Goal: Download file/media

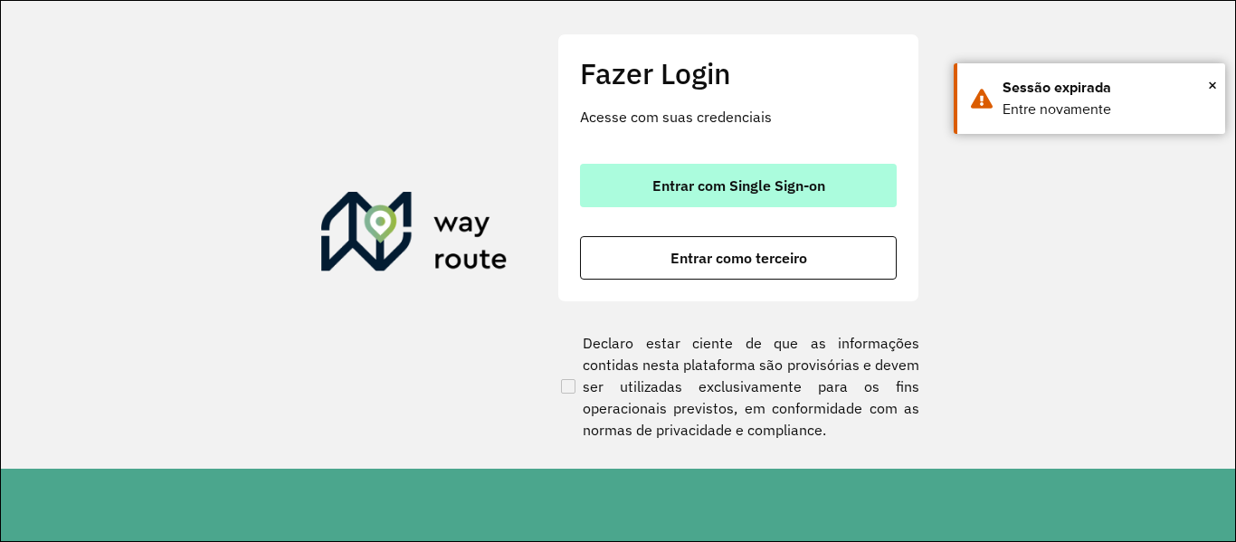
click at [641, 180] on button "Entrar com Single Sign-on" at bounding box center [738, 185] width 317 height 43
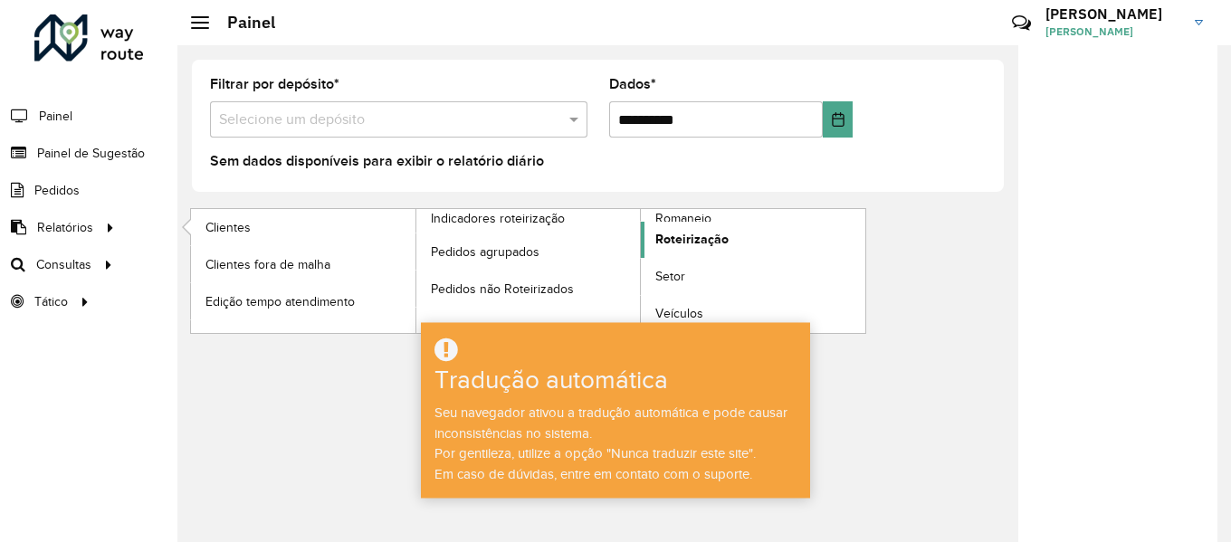
click at [708, 230] on span "Roteirização" at bounding box center [691, 239] width 73 height 19
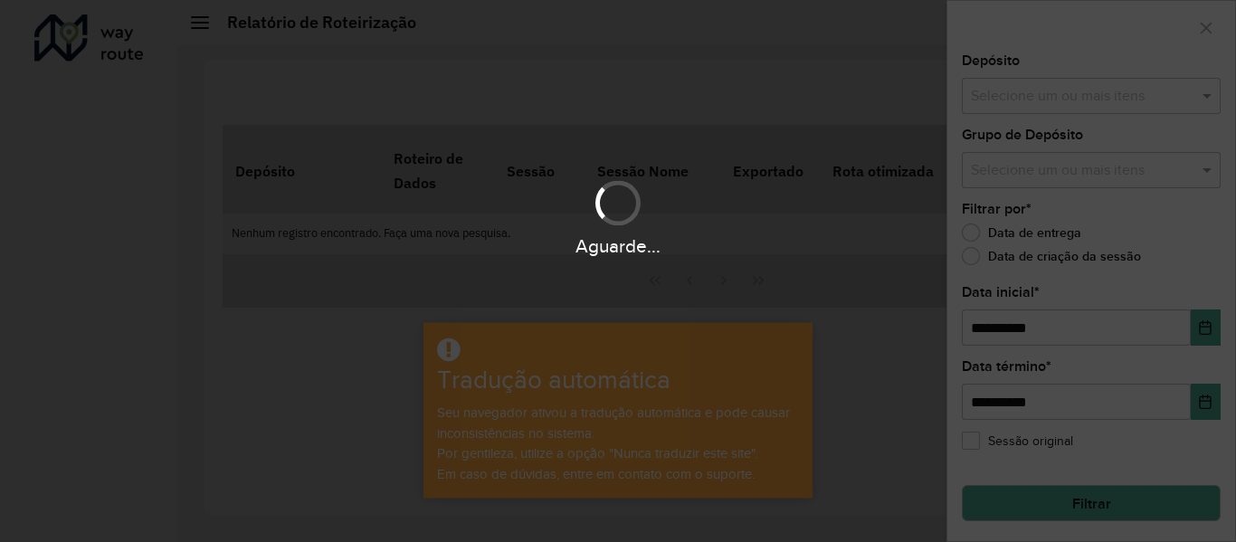
click at [738, 99] on div "Aguarde..." at bounding box center [618, 271] width 1236 height 542
click at [775, 97] on div "Aguarde..." at bounding box center [618, 271] width 1236 height 542
click at [743, 82] on div "Aguarde..." at bounding box center [618, 271] width 1236 height 542
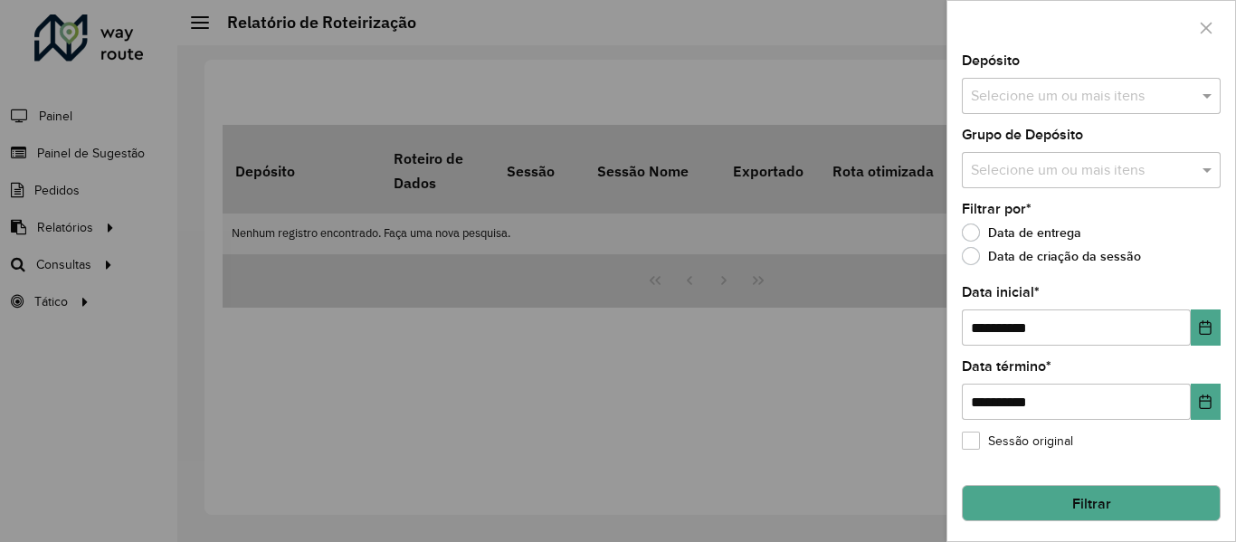
click at [1071, 91] on input "text" at bounding box center [1082, 97] width 232 height 22
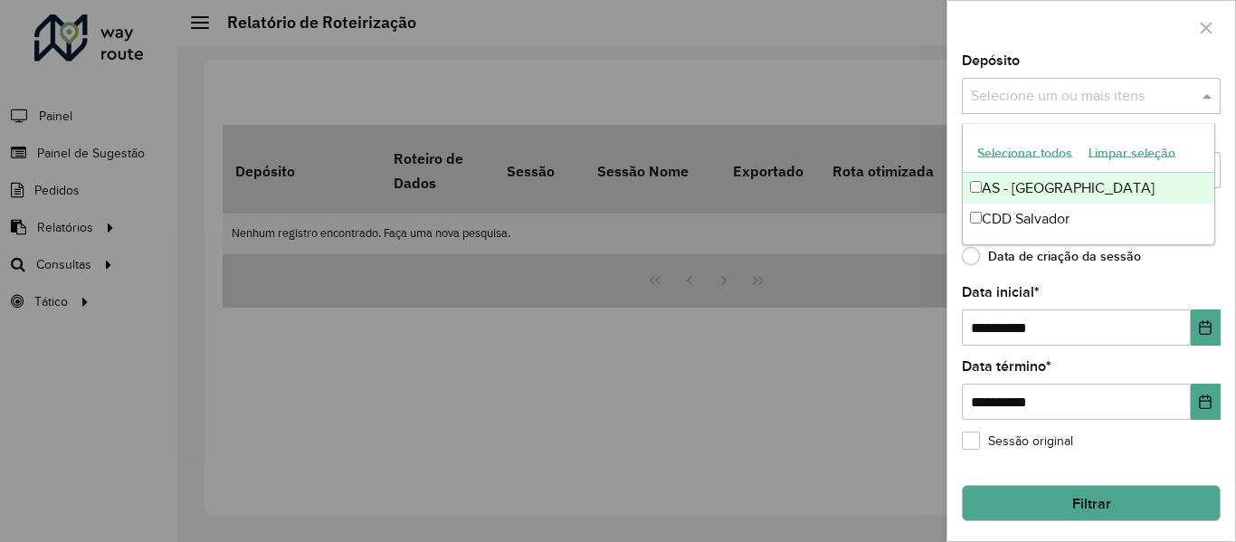
click at [1059, 149] on font "Selecionar todos" at bounding box center [1024, 153] width 95 height 14
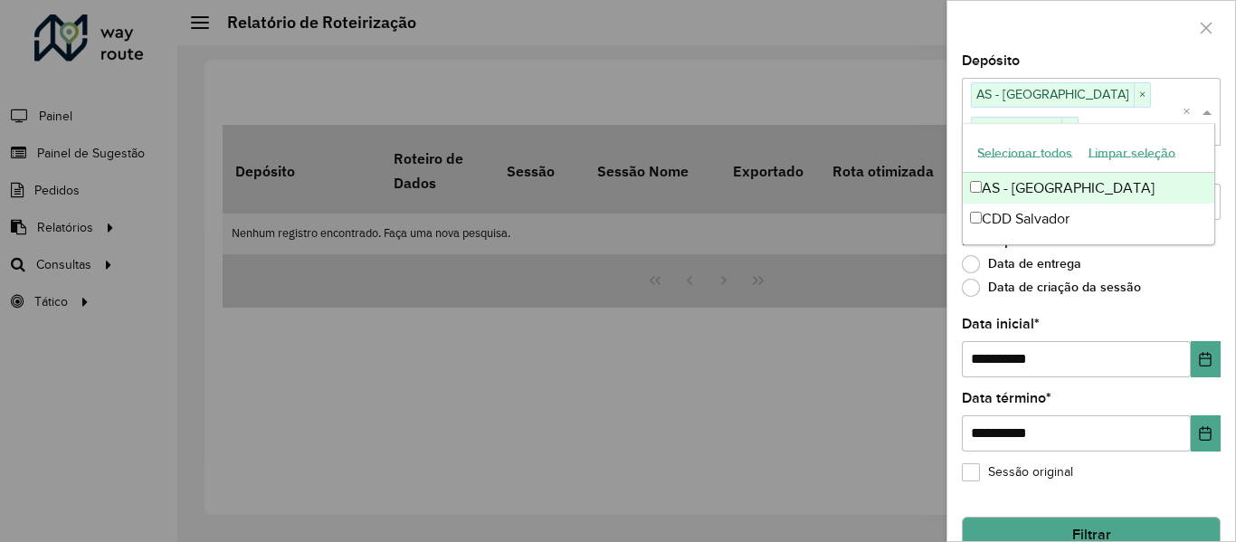
click at [1050, 27] on div at bounding box center [1091, 27] width 288 height 53
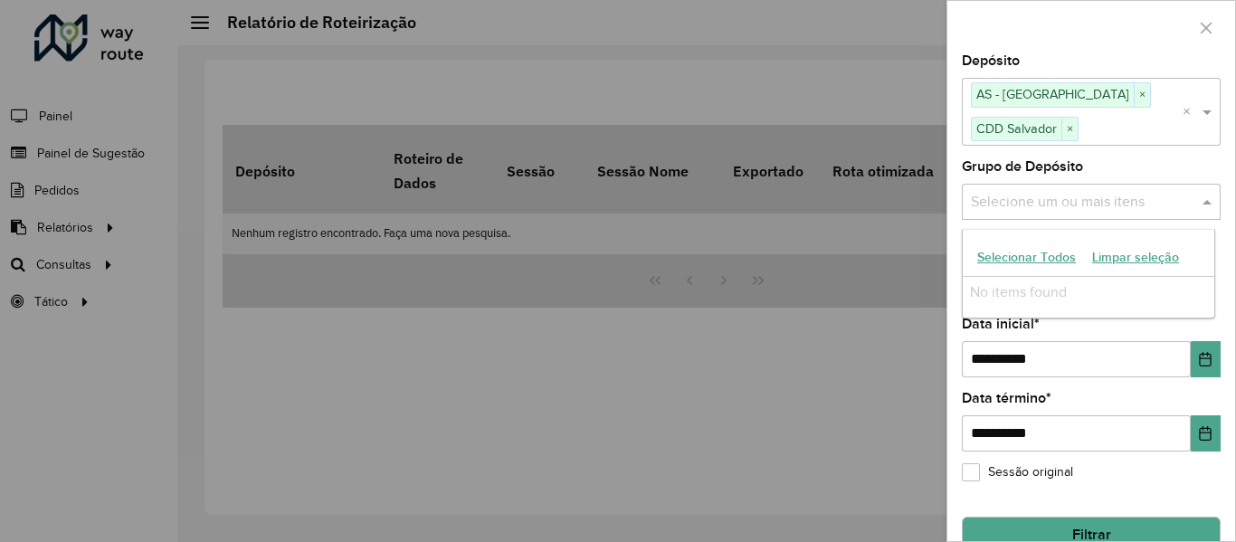
click at [1088, 205] on input "text" at bounding box center [1082, 202] width 232 height 22
click at [1043, 250] on font "Selecionar todos" at bounding box center [1024, 257] width 95 height 14
click at [1032, 261] on font "Selecionar todos" at bounding box center [1024, 258] width 95 height 14
click at [1029, 249] on button "Selecionar todos" at bounding box center [1024, 257] width 111 height 29
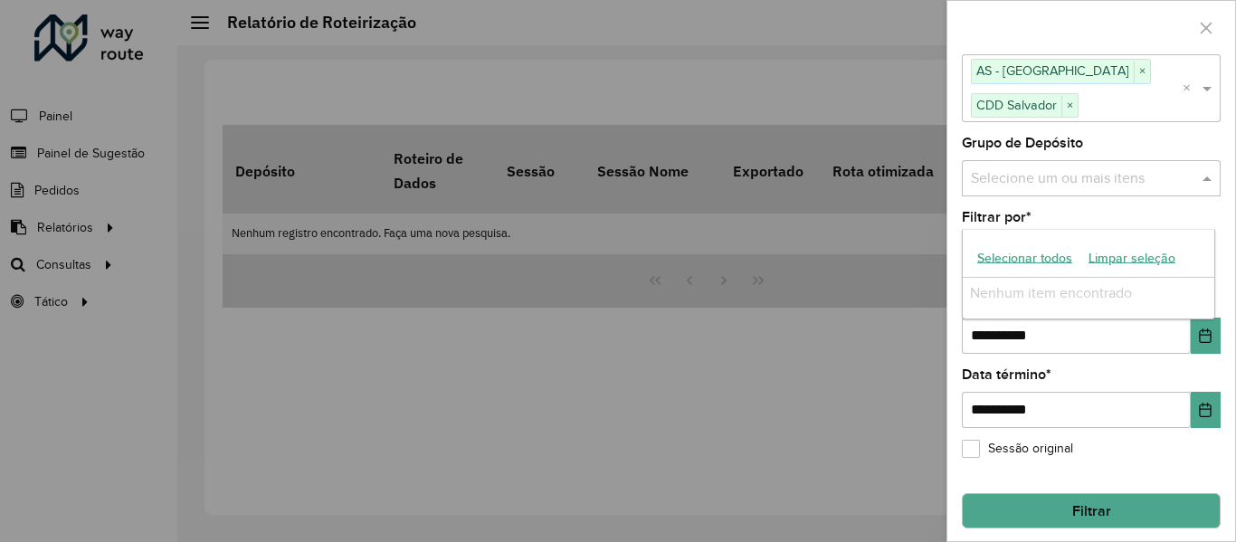
scroll to position [33, 0]
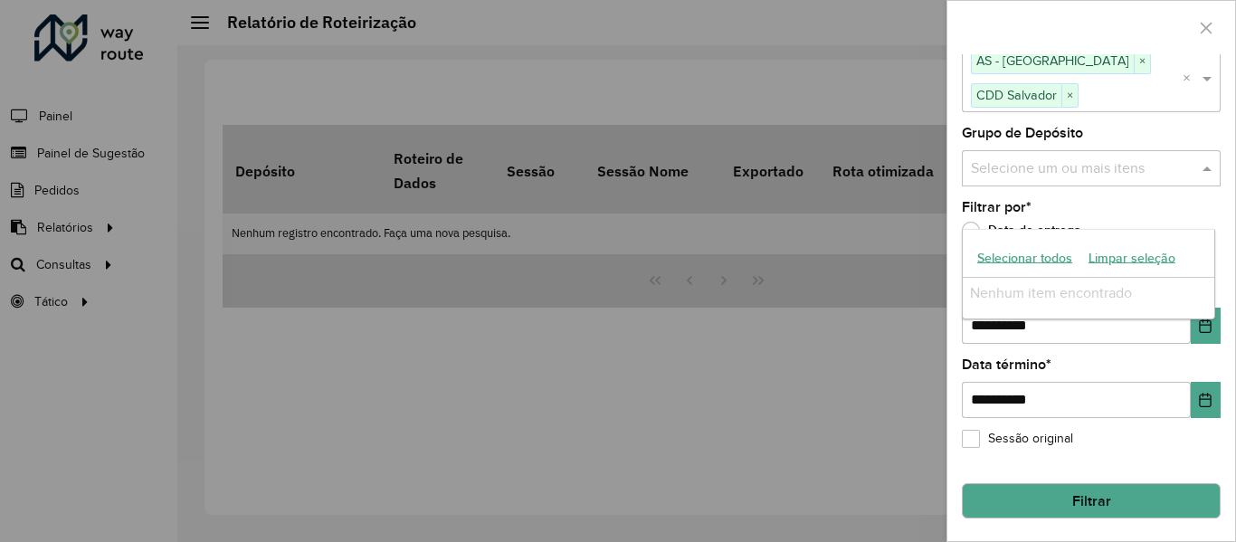
click at [1024, 266] on button "Selecionar todos" at bounding box center [1024, 257] width 111 height 29
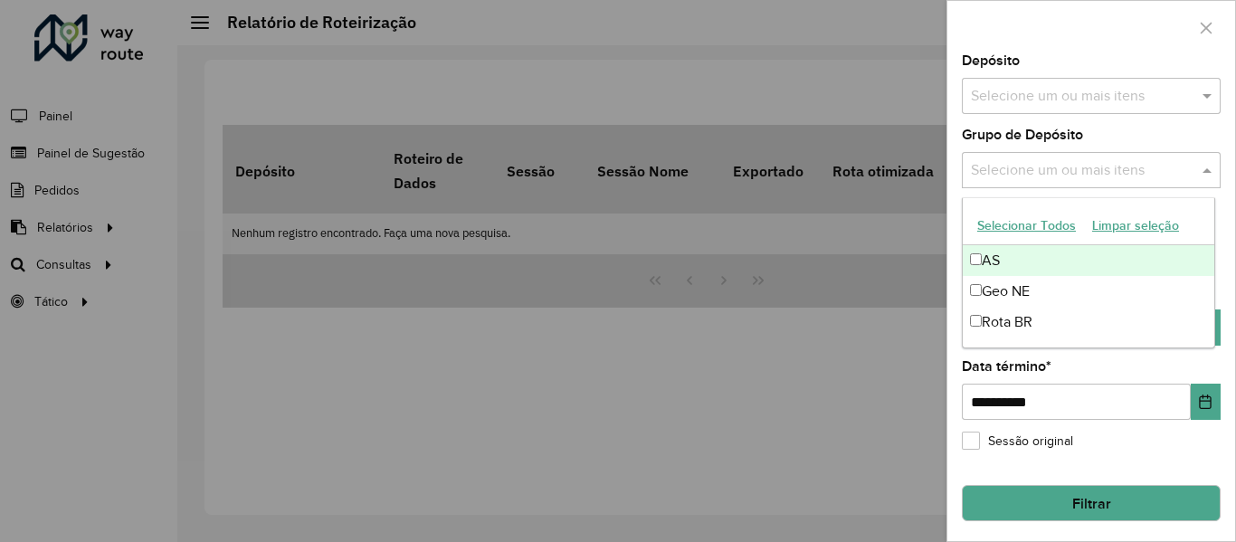
click at [1140, 169] on input "text" at bounding box center [1082, 171] width 232 height 22
click at [1090, 91] on input "text" at bounding box center [1082, 97] width 232 height 22
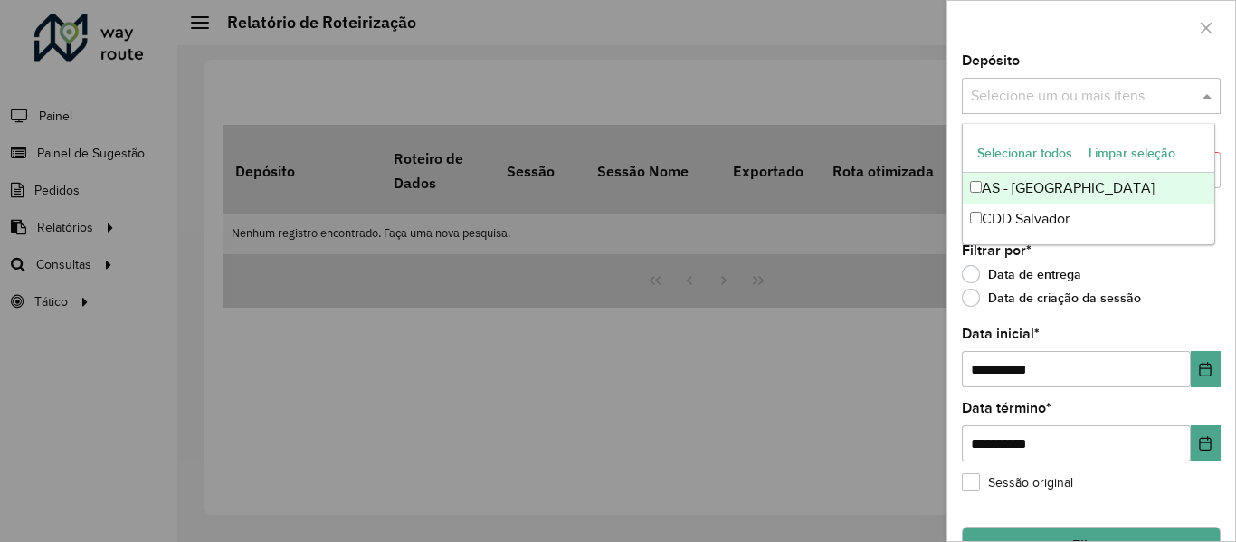
click at [1017, 150] on font "Selecionar todos" at bounding box center [1024, 153] width 95 height 14
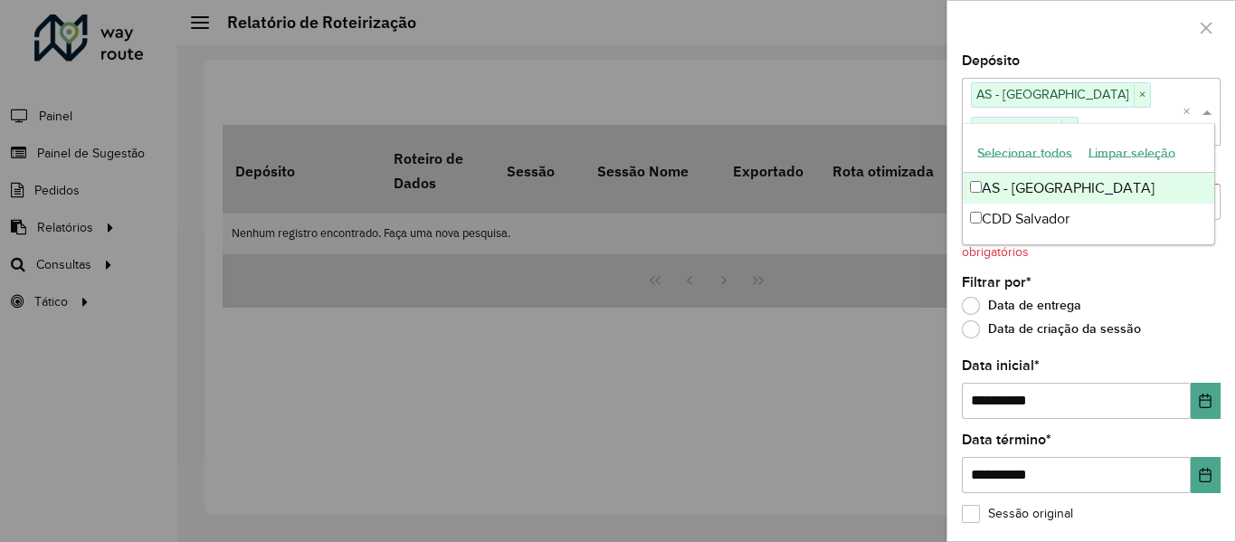
click at [1033, 42] on div at bounding box center [1091, 27] width 288 height 53
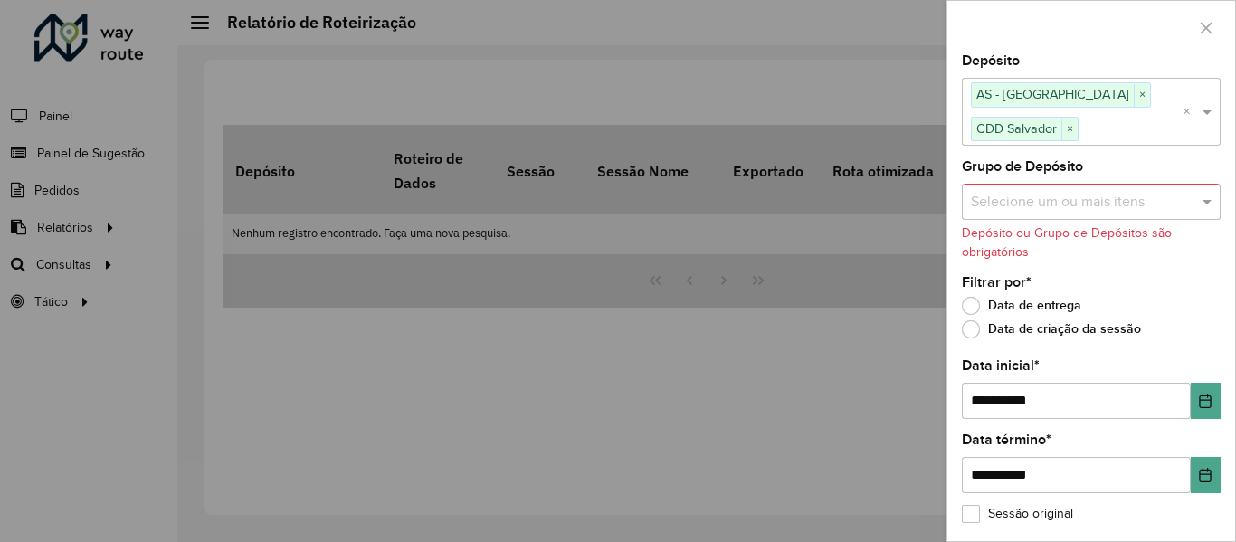
click at [1034, 195] on input "text" at bounding box center [1082, 202] width 232 height 22
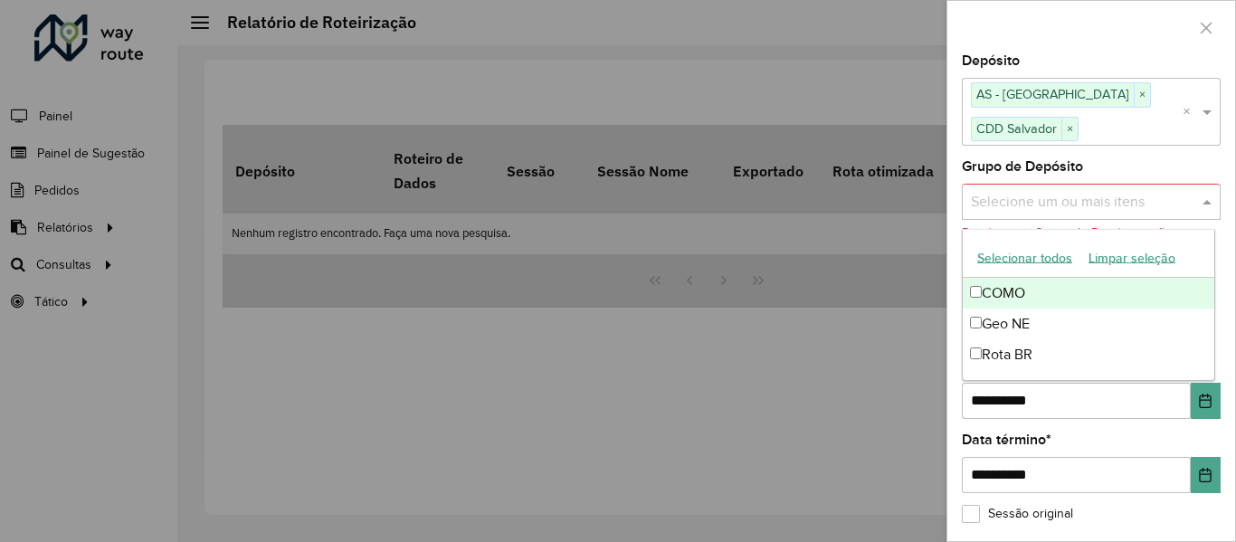
click at [1008, 265] on font "Selecionar todos" at bounding box center [1024, 258] width 95 height 14
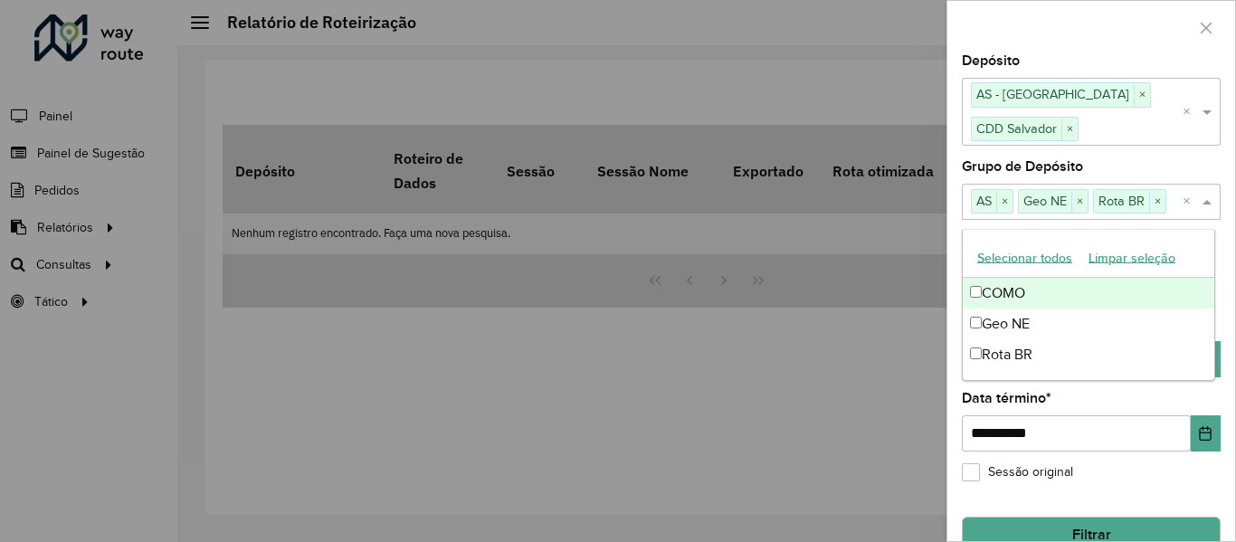
click at [1045, 41] on div at bounding box center [1091, 27] width 288 height 53
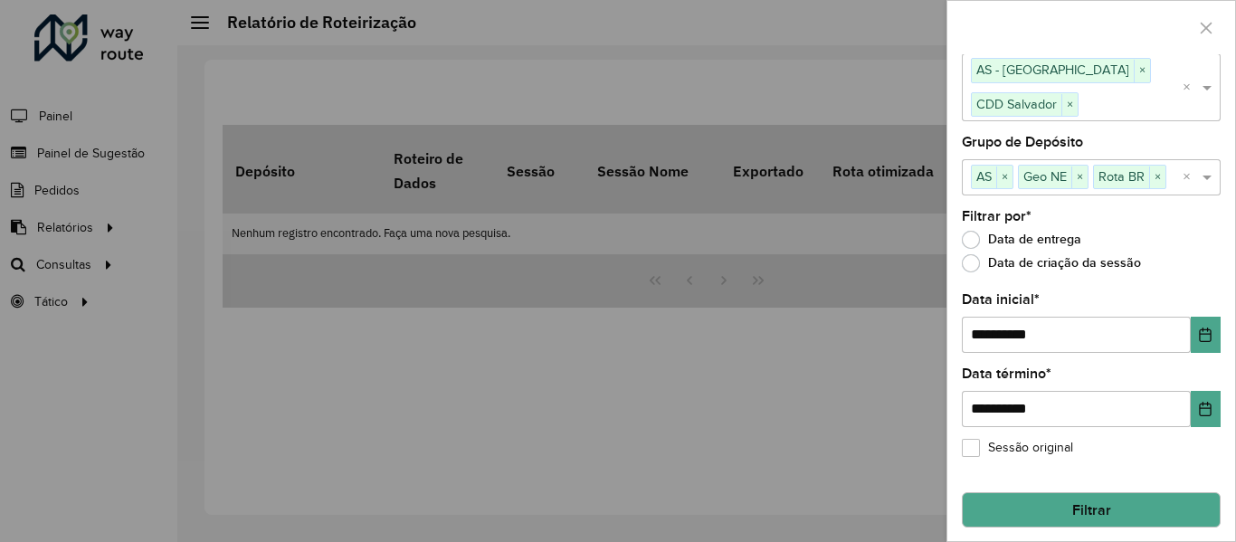
scroll to position [33, 0]
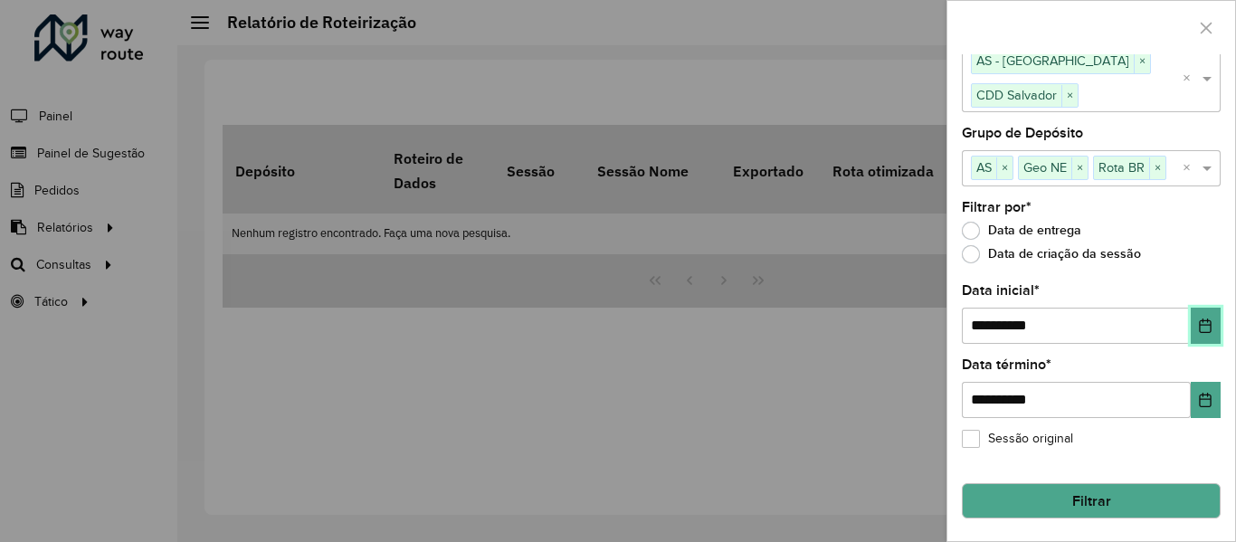
click at [1202, 326] on icon "Escolha a data" at bounding box center [1205, 325] width 14 height 14
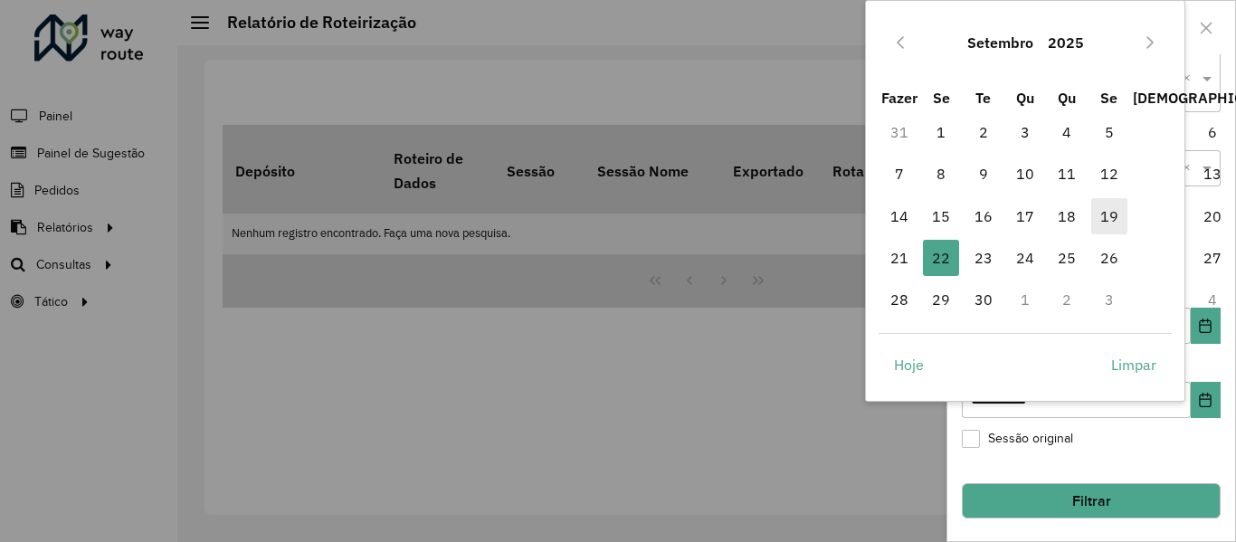
click at [1112, 219] on font "19" at bounding box center [1109, 216] width 18 height 18
type input "**********"
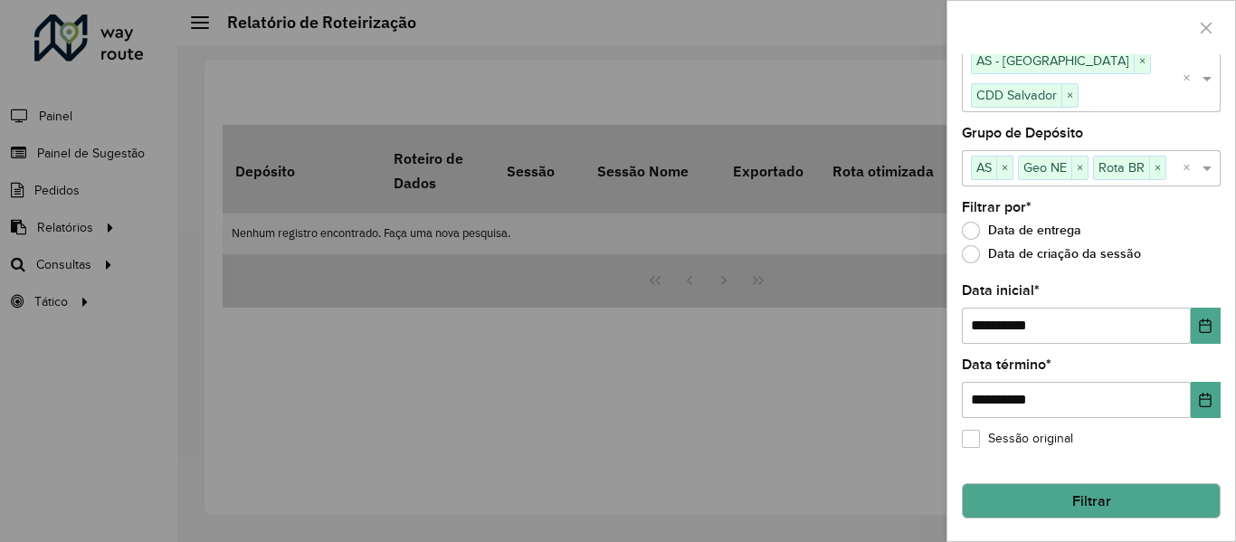
click at [975, 489] on button "Filtrar" at bounding box center [1091, 501] width 259 height 36
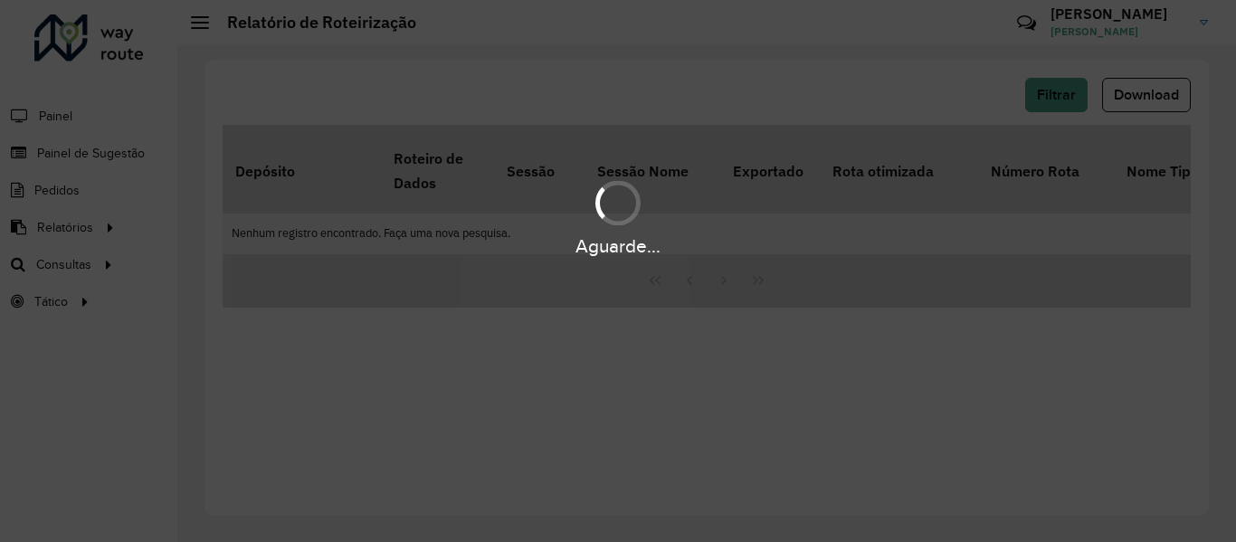
click at [710, 81] on div "Aguarde..." at bounding box center [618, 271] width 1236 height 542
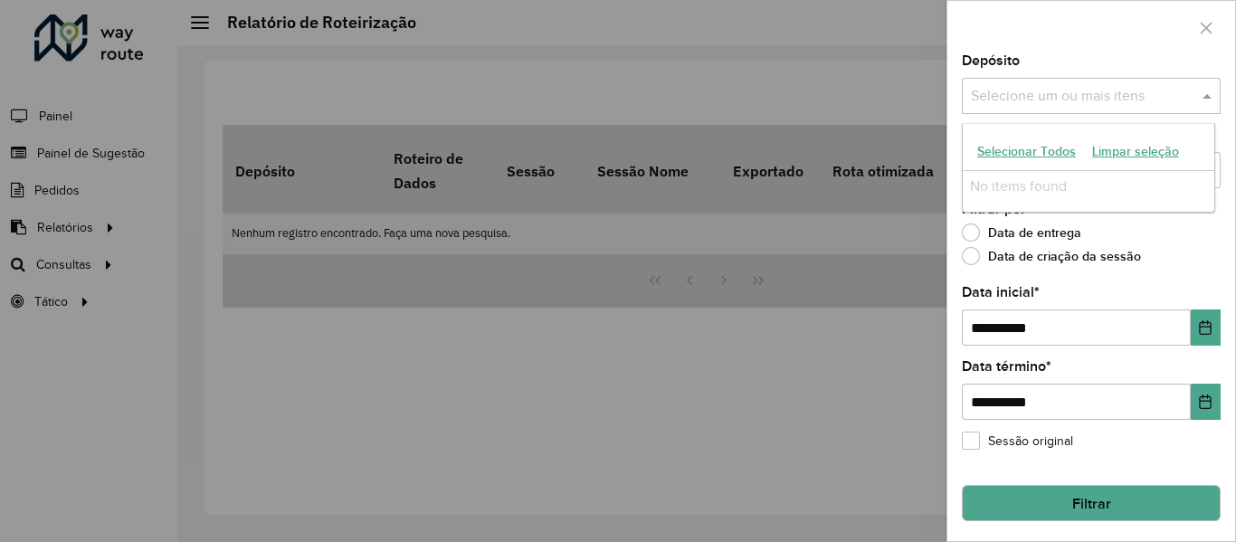
click at [1101, 102] on input "text" at bounding box center [1082, 97] width 232 height 22
click at [1010, 153] on font "Selecionar todos" at bounding box center [1024, 153] width 95 height 14
click at [1021, 13] on div at bounding box center [1091, 27] width 288 height 53
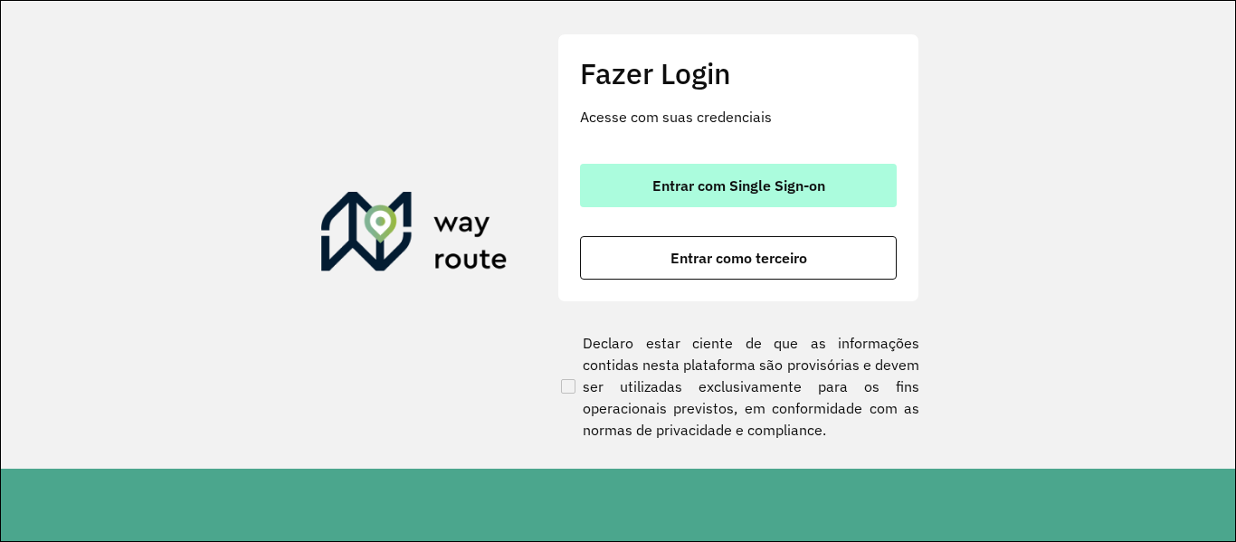
click at [728, 185] on font "Entrar com Single Sign-on" at bounding box center [738, 185] width 173 height 18
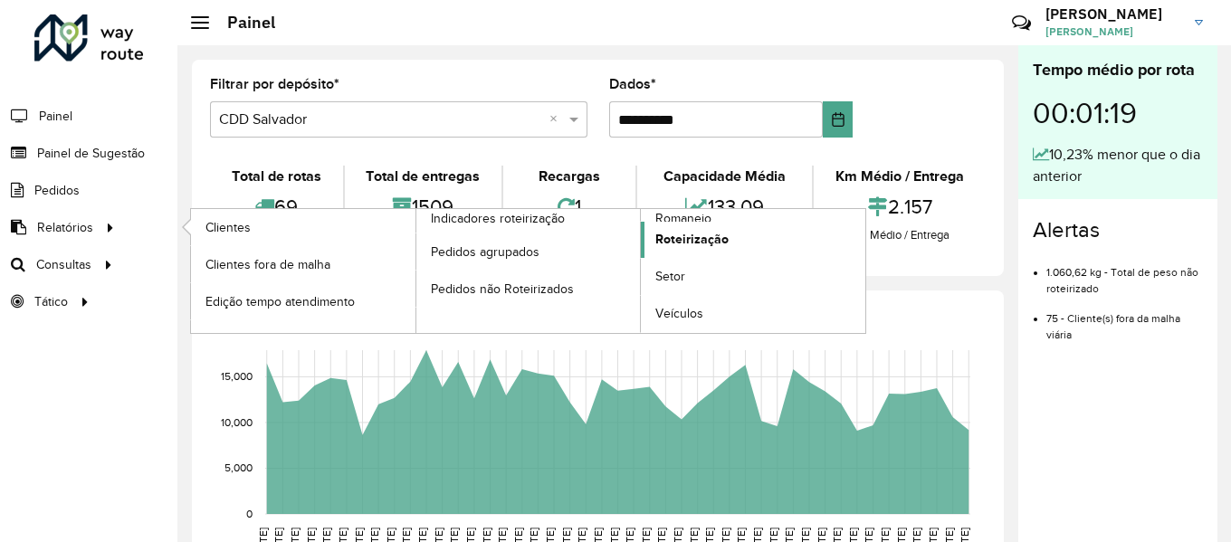
click at [658, 233] on font "Roteirização" at bounding box center [691, 239] width 73 height 14
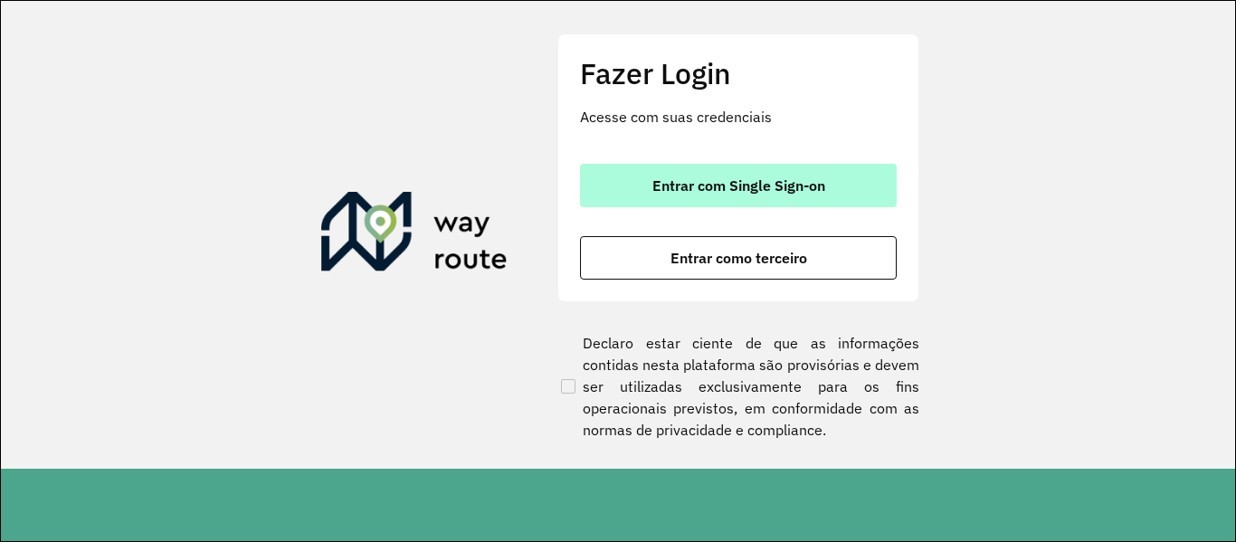
click at [797, 179] on font "Entrar com Single Sign-on" at bounding box center [738, 185] width 173 height 18
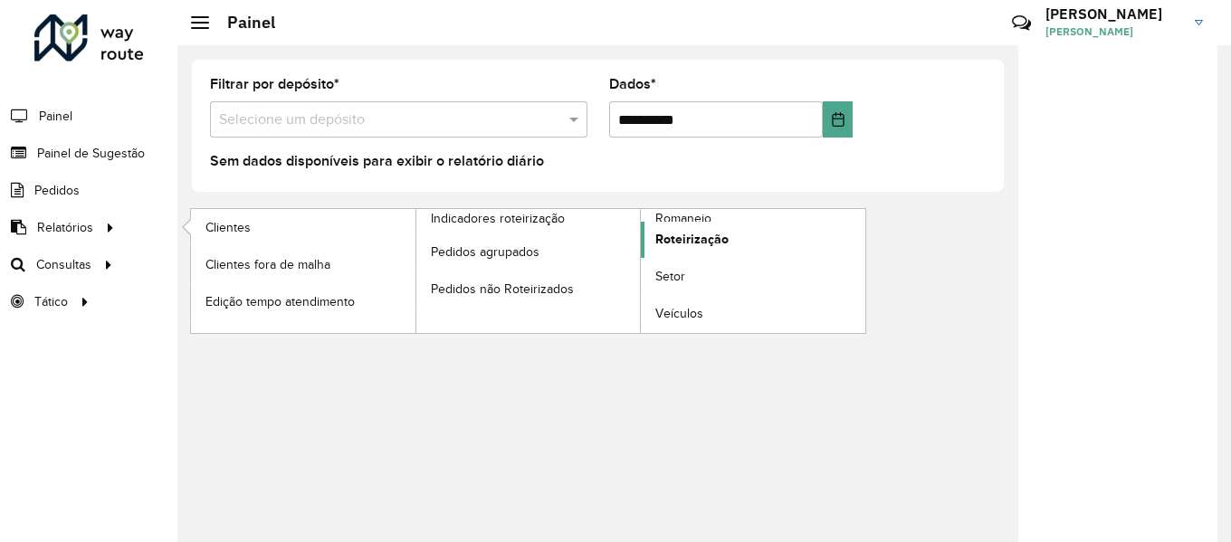
click at [673, 230] on span "Roteirização" at bounding box center [691, 239] width 73 height 19
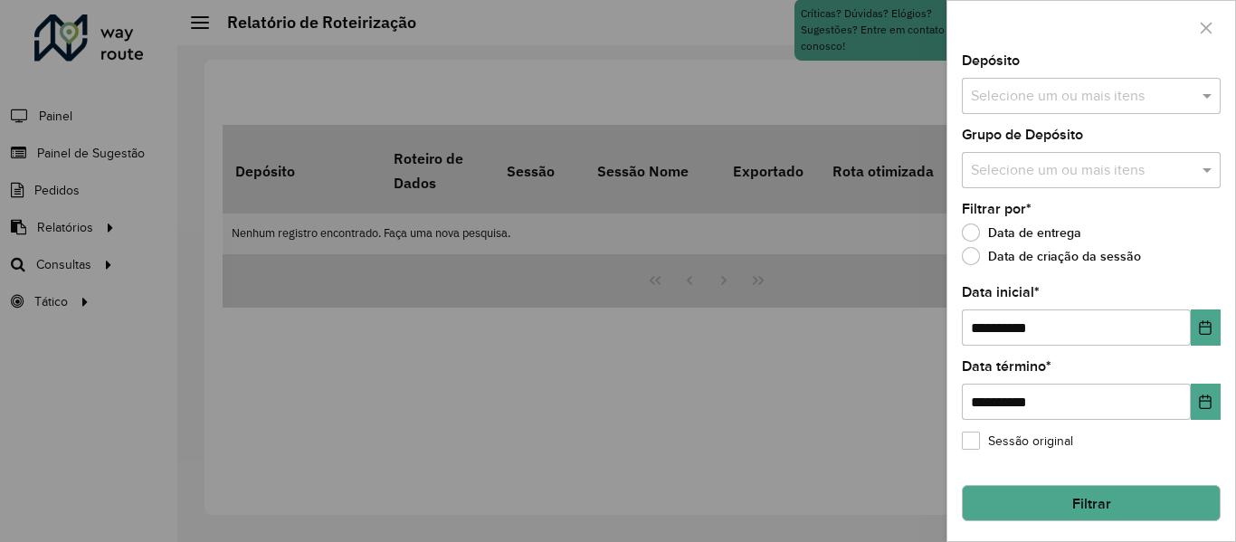
click at [1112, 105] on input "text" at bounding box center [1082, 97] width 232 height 22
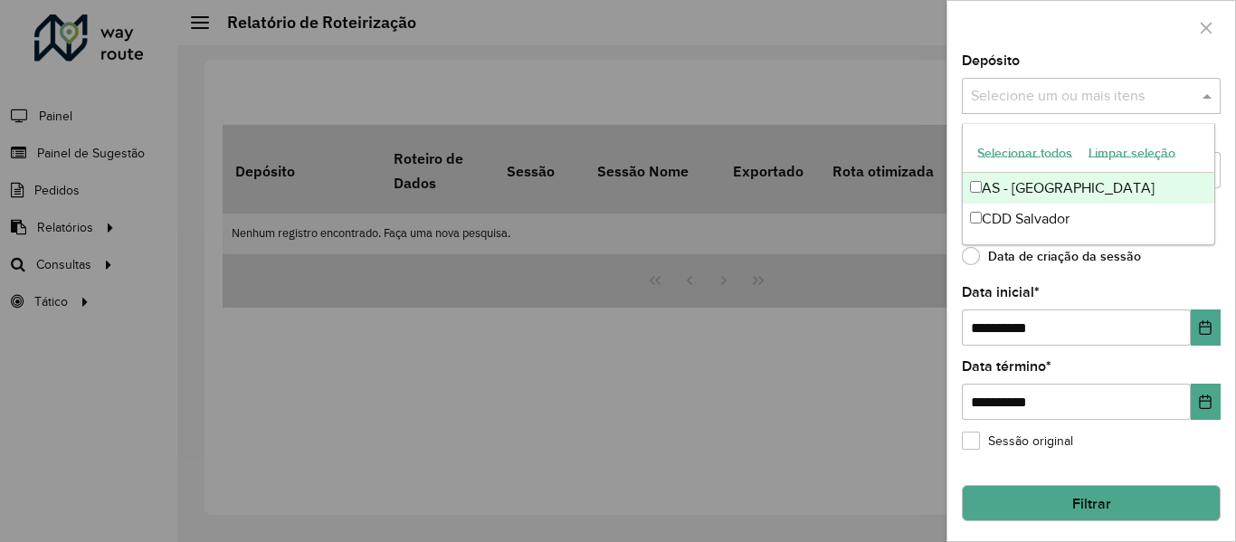
click at [1014, 147] on font "Selecionar todos" at bounding box center [1024, 153] width 95 height 14
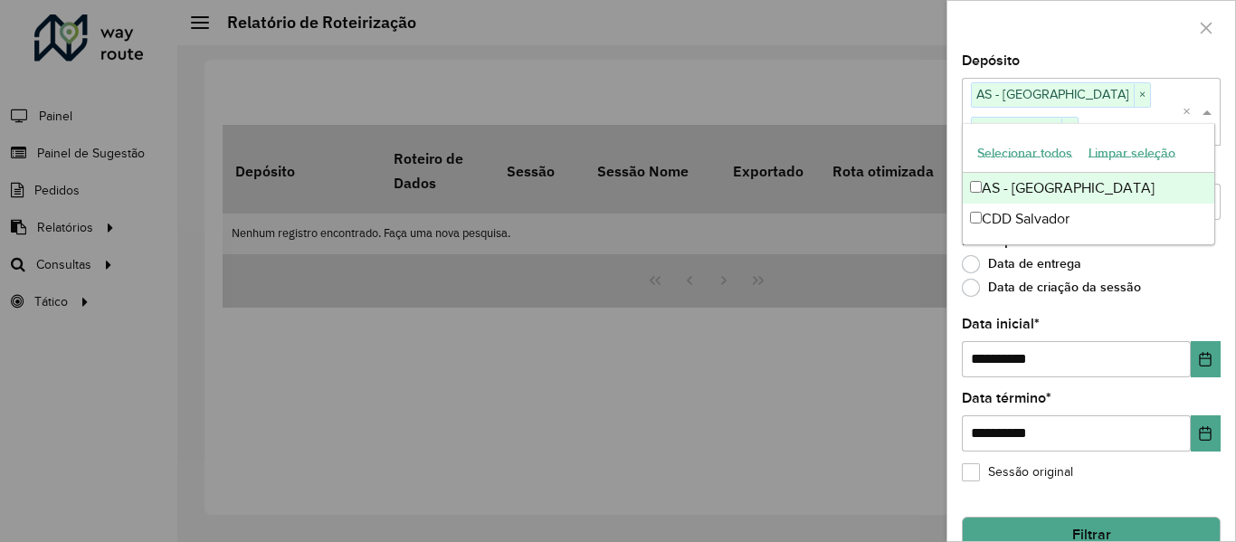
click at [1031, 51] on div at bounding box center [1091, 27] width 288 height 53
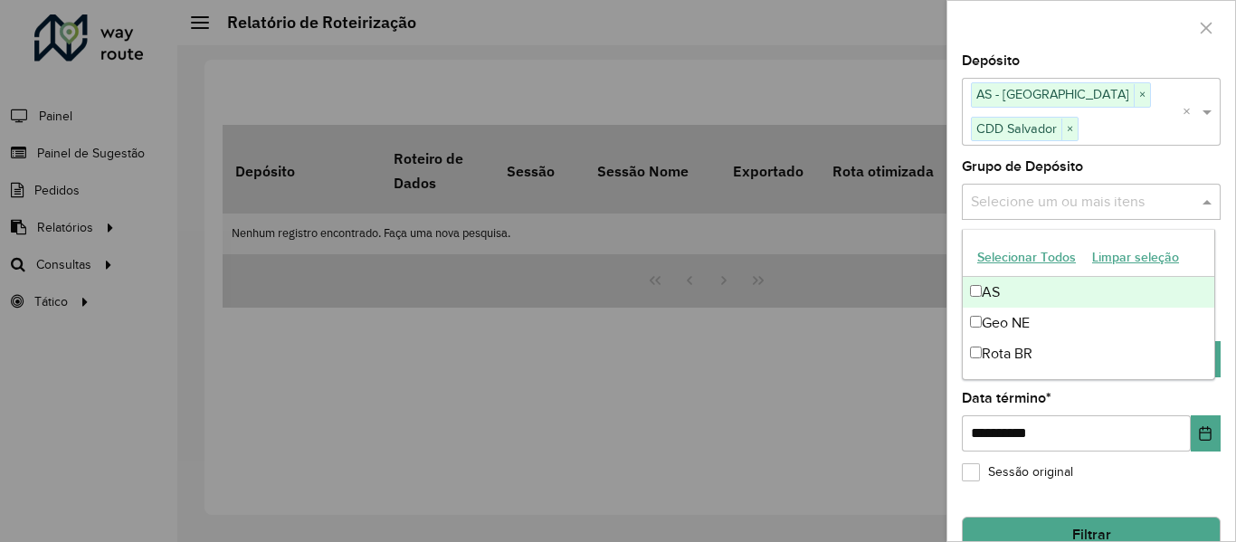
click at [1031, 191] on input "text" at bounding box center [1082, 202] width 232 height 22
click at [1003, 264] on font "Selecionar todos" at bounding box center [1024, 258] width 95 height 14
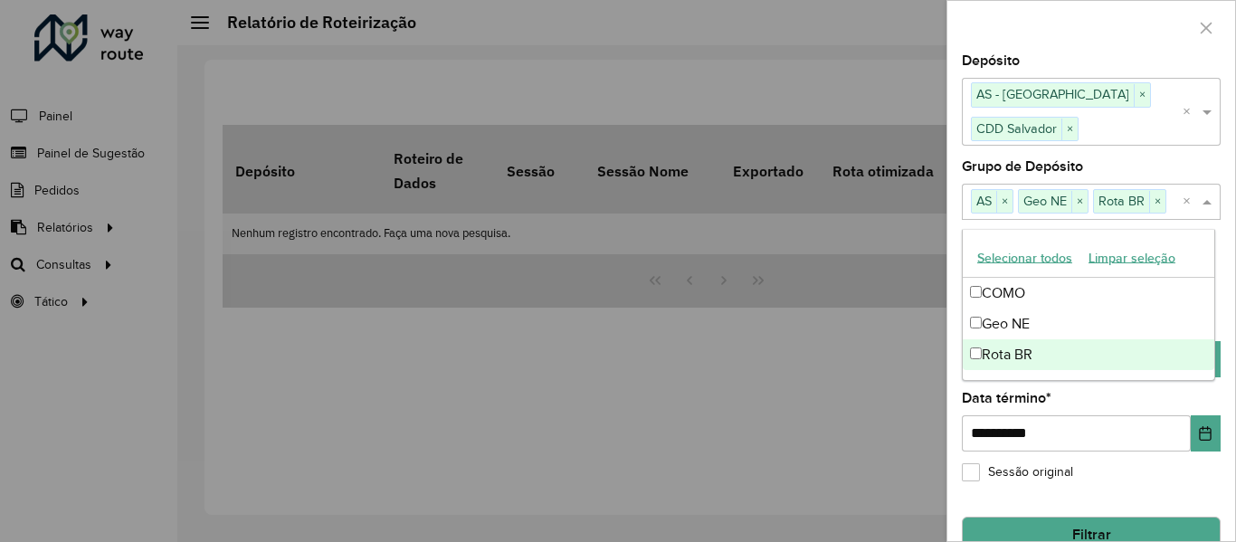
click at [1126, 489] on div "**********" at bounding box center [1091, 297] width 288 height 487
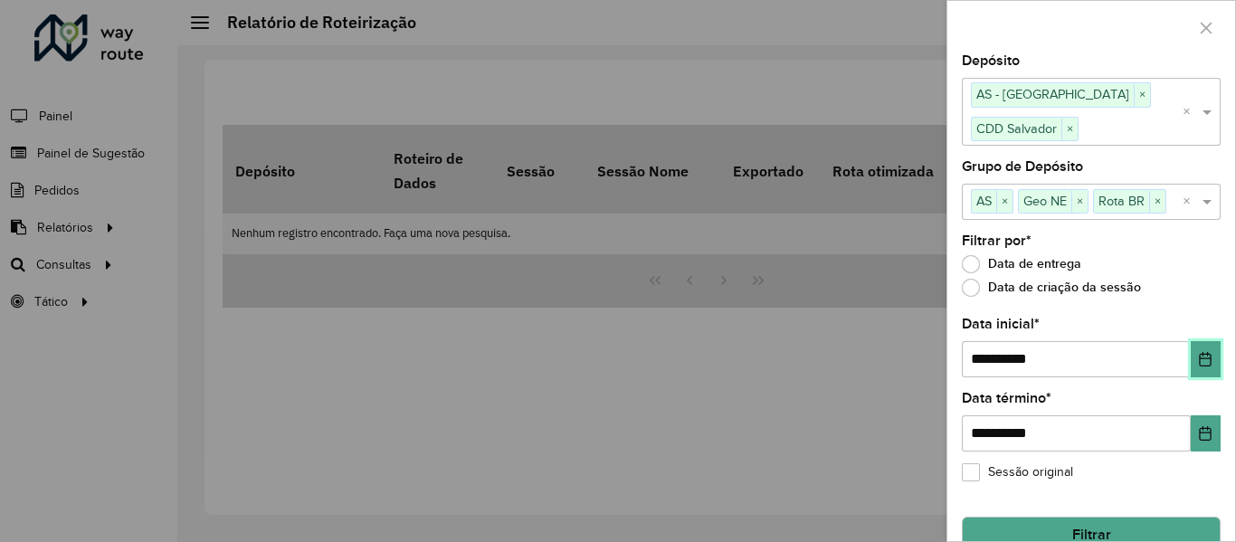
click at [1200, 366] on icon "Escolha a data" at bounding box center [1206, 359] width 12 height 14
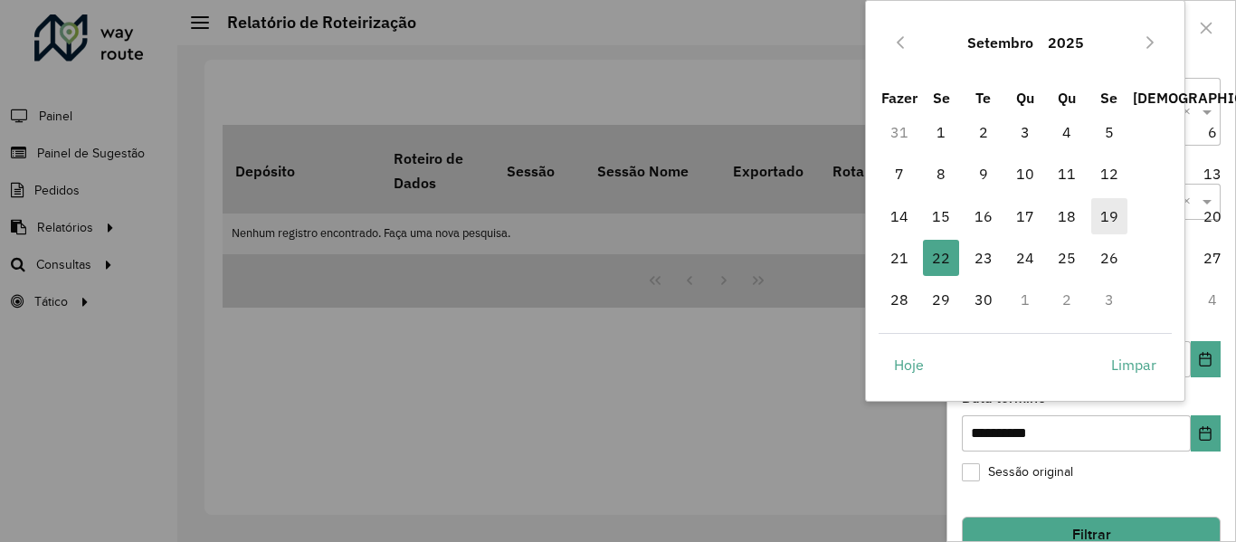
click at [1096, 218] on span "19" at bounding box center [1109, 216] width 36 height 36
type input "**********"
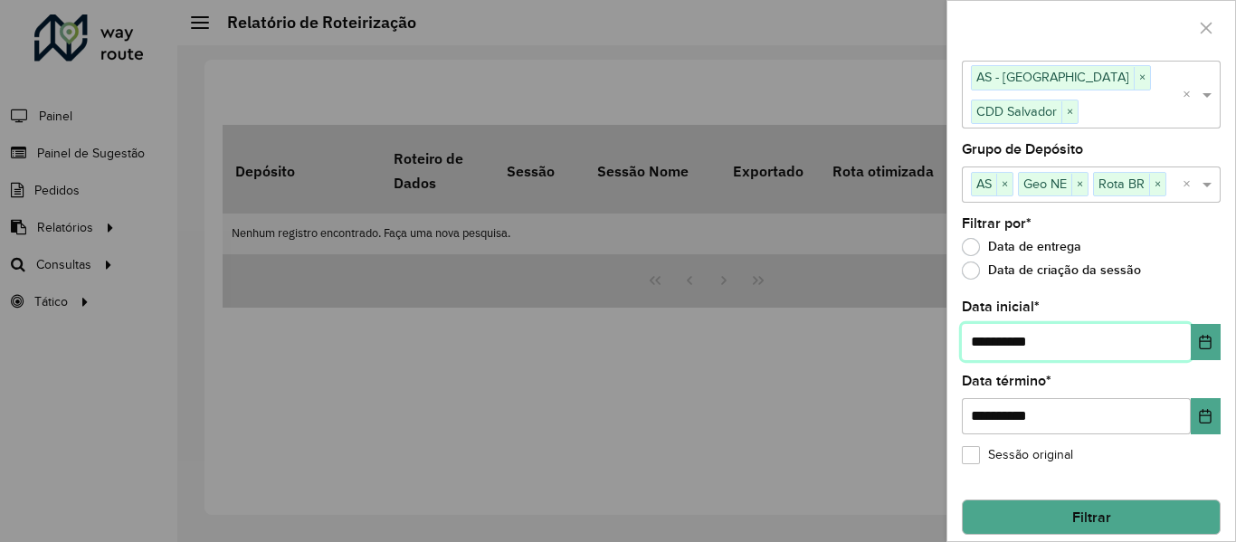
scroll to position [33, 0]
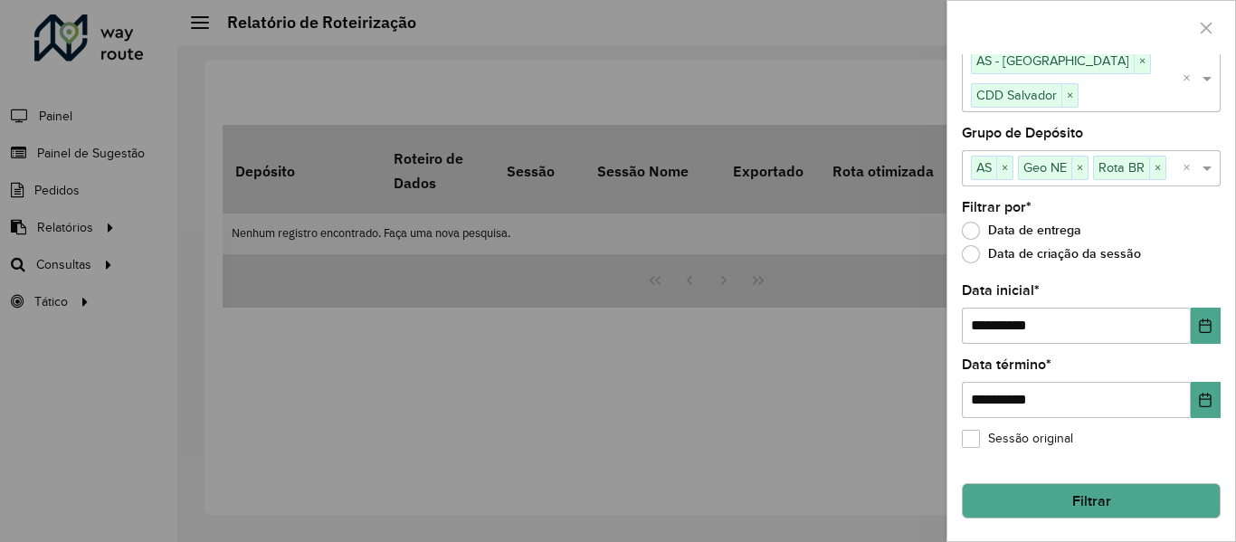
click at [1039, 490] on button "Filtrar" at bounding box center [1091, 501] width 259 height 36
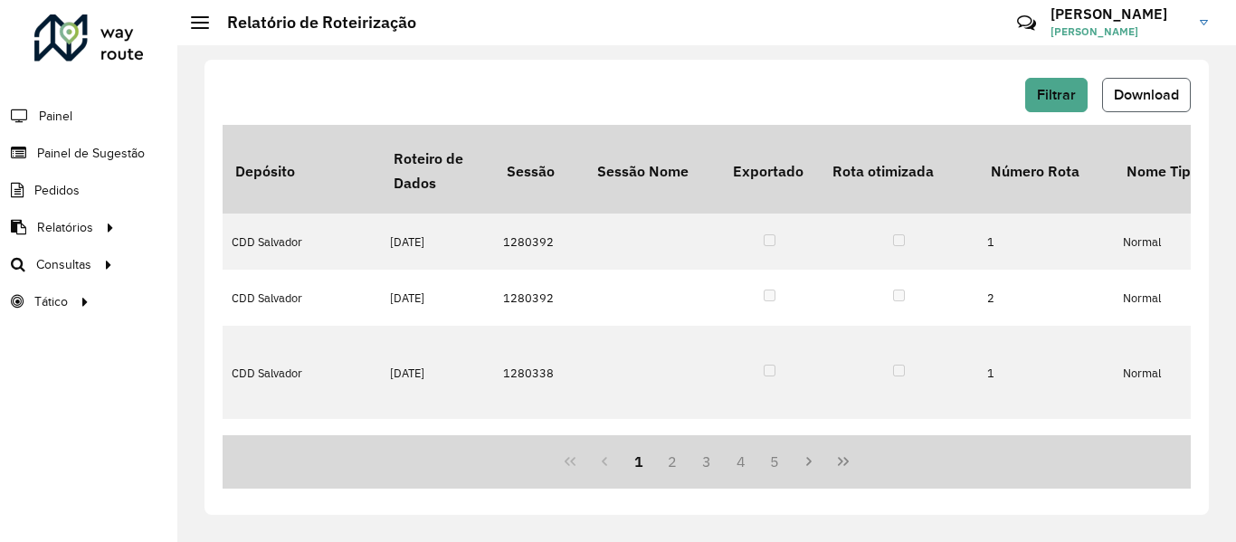
click at [1124, 94] on font "Download" at bounding box center [1146, 94] width 65 height 15
click at [806, 47] on div "Filtrar Download Depósito Roteiro de Dados Sessão Sessão Nome Exportado Rota ot…" at bounding box center [706, 293] width 1059 height 497
click at [1134, 106] on button "Download" at bounding box center [1146, 95] width 89 height 34
drag, startPoint x: 649, startPoint y: 31, endPoint x: 612, endPoint y: 87, distance: 67.3
click at [649, 31] on hb-header "Relatório de Roteirização Críticas? Dúvidas? Elógios? Sugestões? Entre em conta…" at bounding box center [706, 22] width 1059 height 45
